Goal: Task Accomplishment & Management: Manage account settings

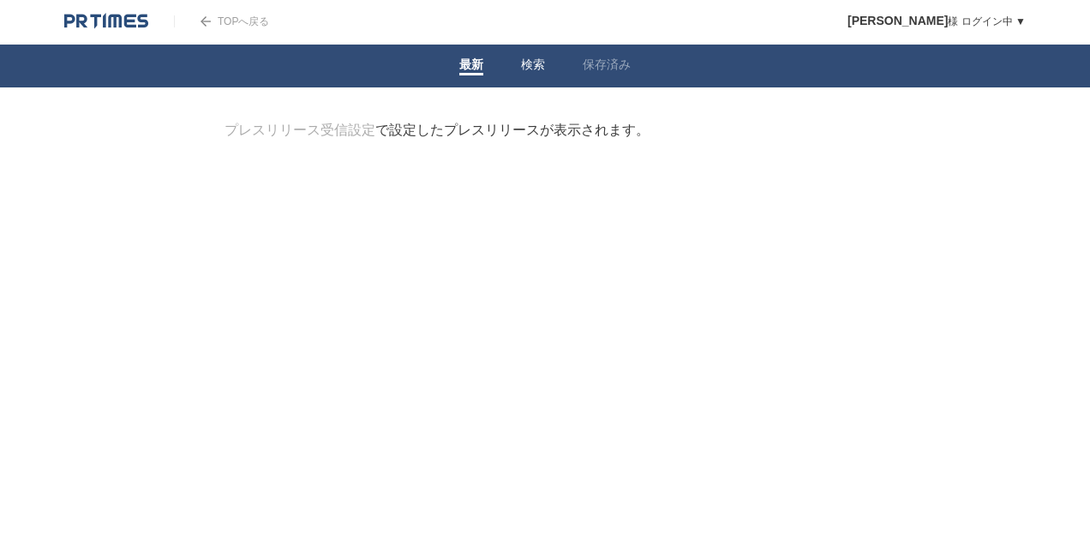
click at [545, 75] on li "検索" at bounding box center [533, 66] width 62 height 43
click at [536, 57] on link "検索" at bounding box center [533, 66] width 24 height 18
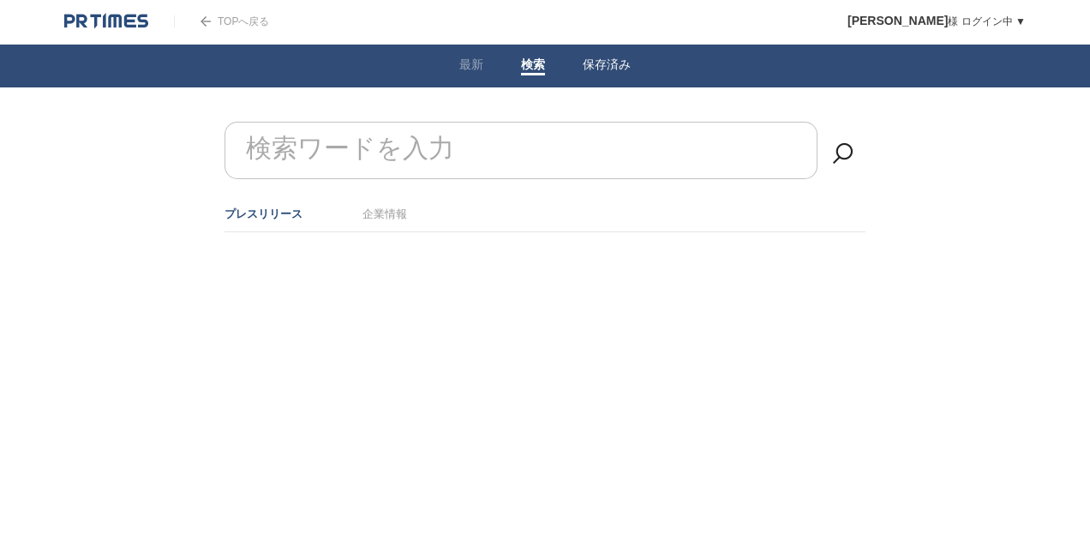
click at [624, 63] on link "保存済み" at bounding box center [607, 66] width 48 height 18
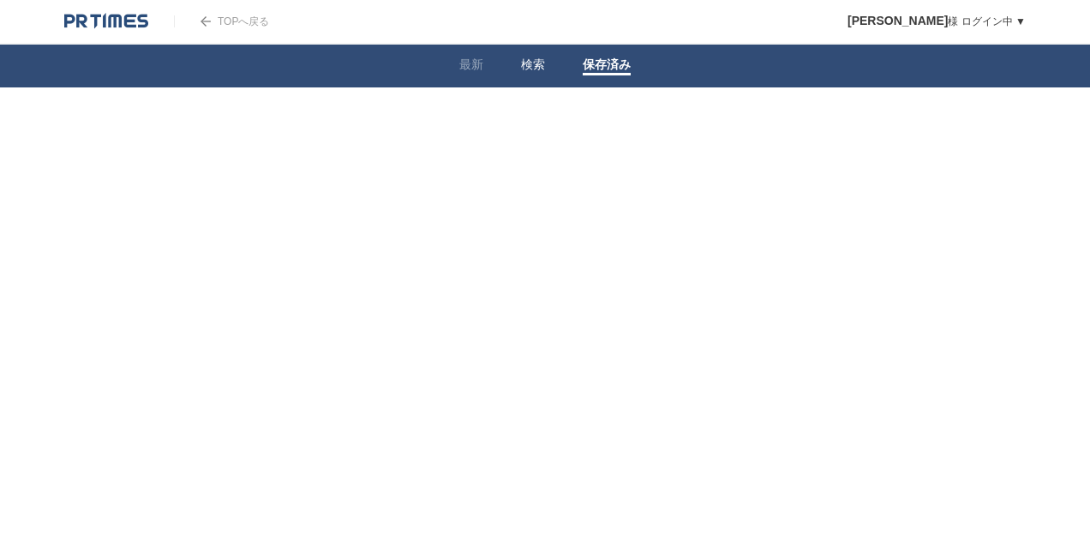
click at [530, 66] on link "検索" at bounding box center [533, 66] width 24 height 18
click at [497, 158] on input "検索ワードを入力" at bounding box center [521, 150] width 593 height 57
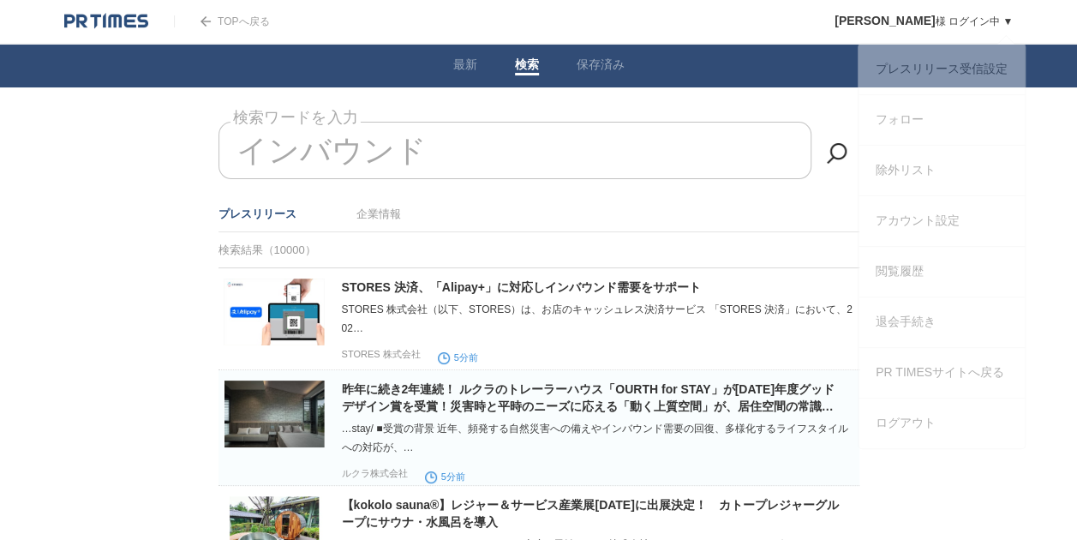
type input "インバウンド"
click at [998, 43] on ul "プレスリリース受信設定 フォロー 除外リスト アカウント設定 閲覧履歴 退会手続き PR TIMESサイトへ戻る ログアウト" at bounding box center [942, 246] width 168 height 406
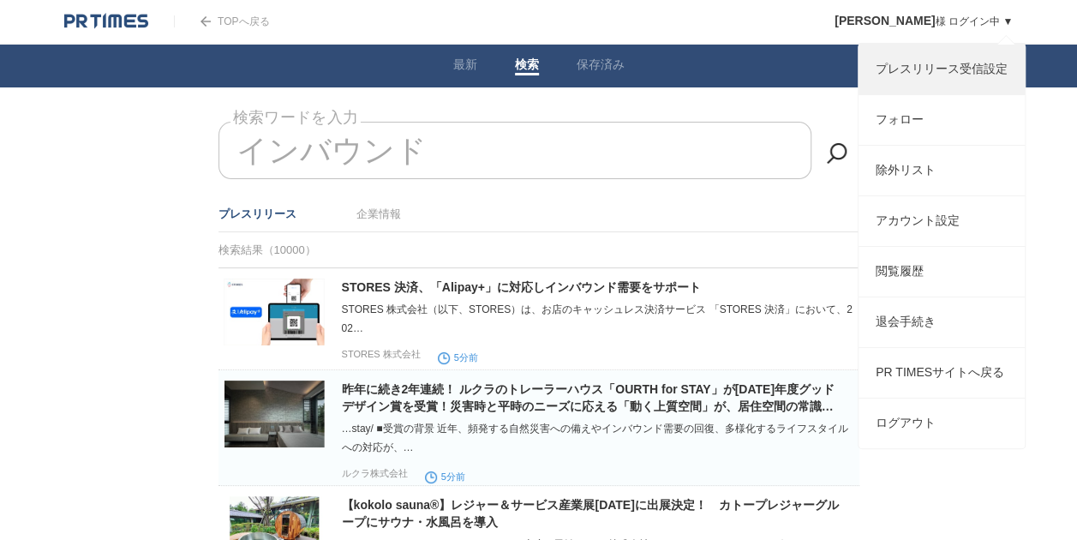
click at [934, 75] on link "プレスリリース受信設定" at bounding box center [942, 70] width 166 height 50
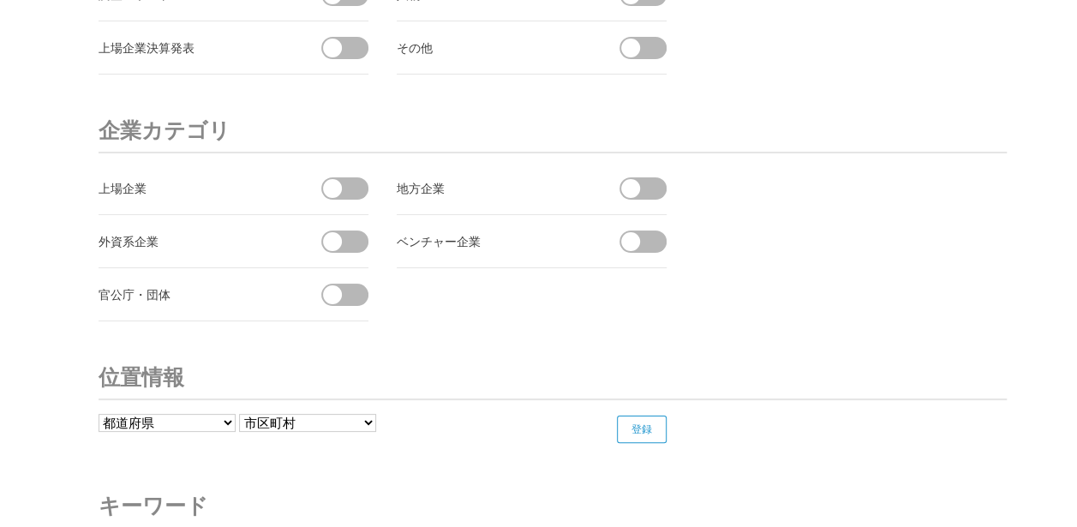
scroll to position [6618, 0]
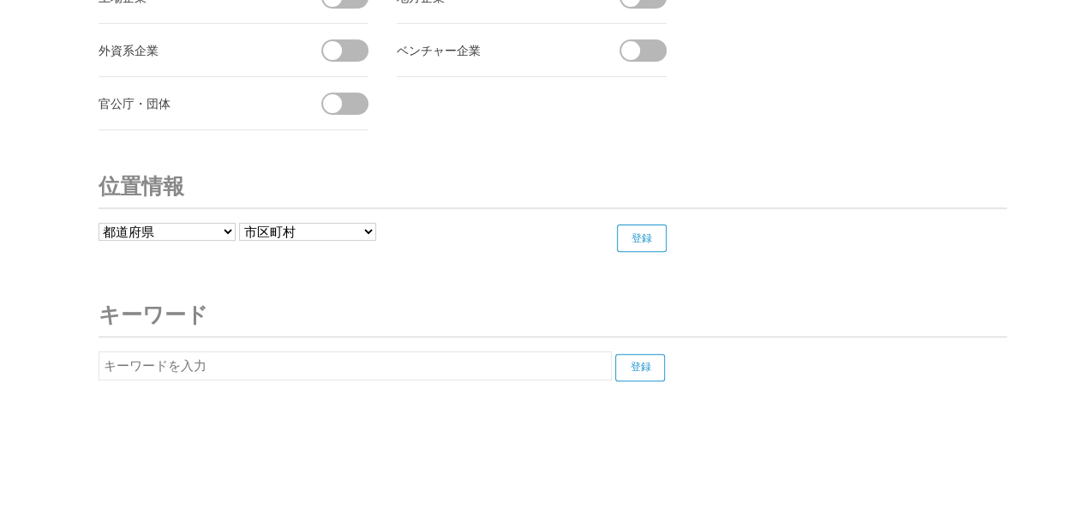
click at [380, 352] on input "text" at bounding box center [355, 365] width 513 height 29
click at [628, 354] on input "登録" at bounding box center [640, 367] width 50 height 27
click at [263, 351] on input "インバウンド" at bounding box center [355, 365] width 513 height 29
type input "イ"
click at [626, 354] on input "登録" at bounding box center [640, 367] width 50 height 27
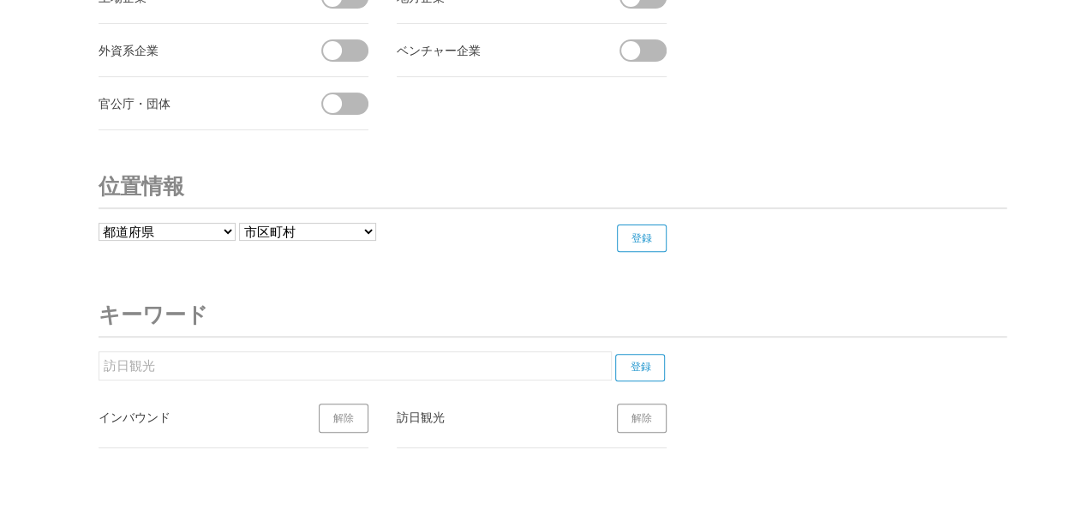
click at [417, 351] on input "訪日観光" at bounding box center [355, 365] width 513 height 29
type input "訪日旅行"
click at [668, 351] on form "訪日旅行 登録" at bounding box center [392, 366] width 587 height 30
click at [640, 354] on input "登録" at bounding box center [640, 367] width 50 height 27
click at [450, 351] on input "訪日旅行" at bounding box center [355, 365] width 513 height 29
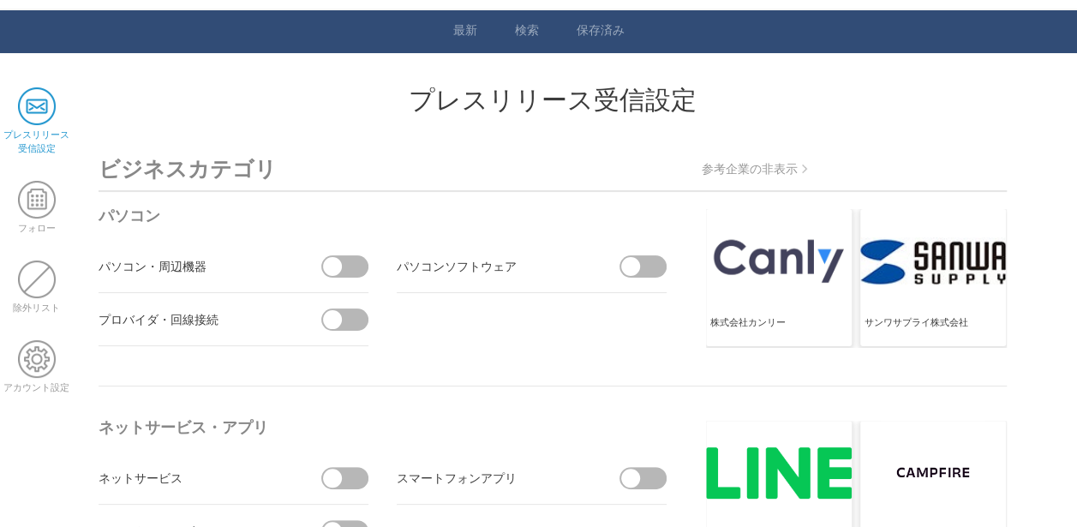
scroll to position [0, 0]
